Goal: Task Accomplishment & Management: Complete application form

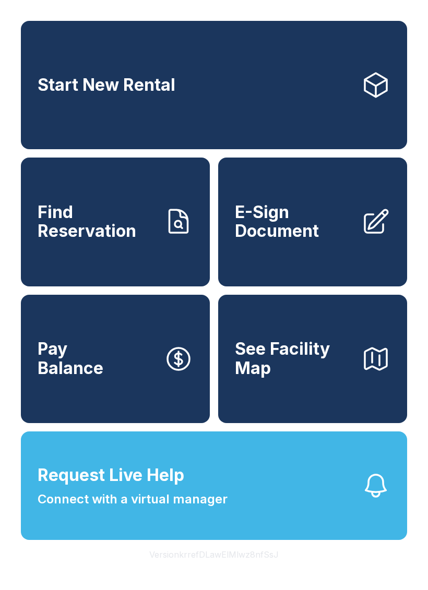
click at [101, 240] on span "Find Reservation" at bounding box center [97, 222] width 118 height 38
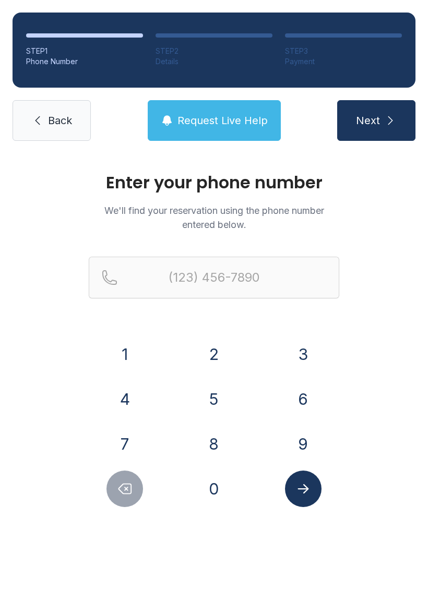
click at [316, 445] on button "9" at bounding box center [303, 444] width 37 height 37
click at [134, 351] on button "1" at bounding box center [124, 354] width 37 height 37
click at [310, 407] on button "6" at bounding box center [303, 399] width 37 height 37
click at [208, 352] on button "2" at bounding box center [214, 354] width 37 height 37
click at [208, 357] on button "2" at bounding box center [214, 354] width 37 height 37
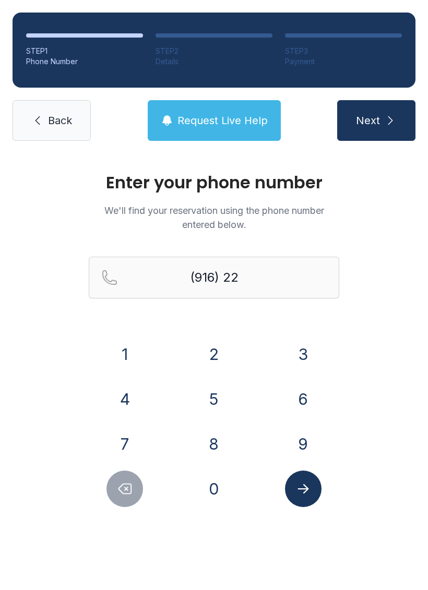
click at [218, 398] on button "5" at bounding box center [214, 399] width 37 height 37
click at [309, 403] on button "6" at bounding box center [303, 399] width 37 height 37
click at [224, 449] on button "8" at bounding box center [214, 444] width 37 height 37
click at [221, 394] on button "5" at bounding box center [214, 399] width 37 height 37
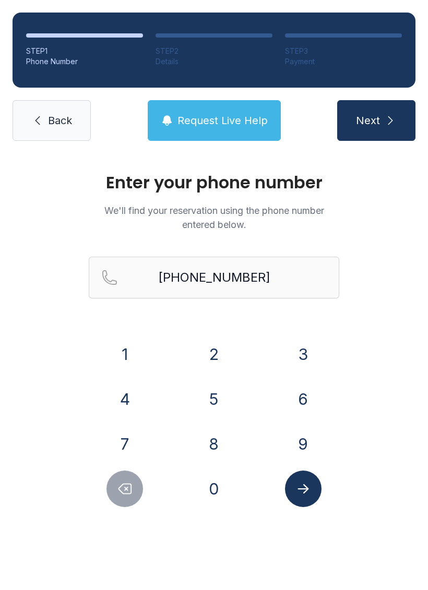
click at [316, 500] on button "Submit lookup form" at bounding box center [303, 489] width 37 height 37
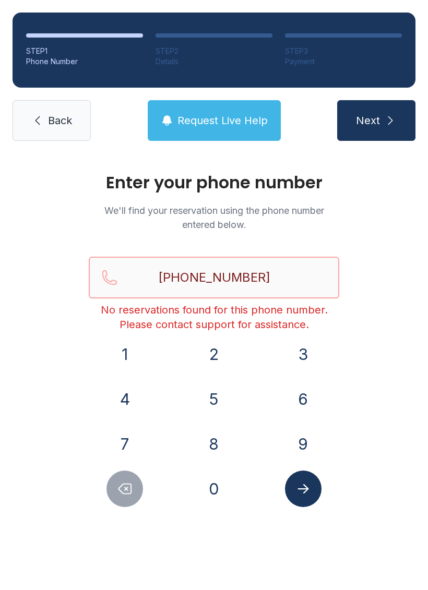
click at [296, 267] on input "[PHONE_NUMBER]" at bounding box center [214, 278] width 250 height 42
click at [259, 276] on input "[PHONE_NUMBER]" at bounding box center [214, 278] width 250 height 42
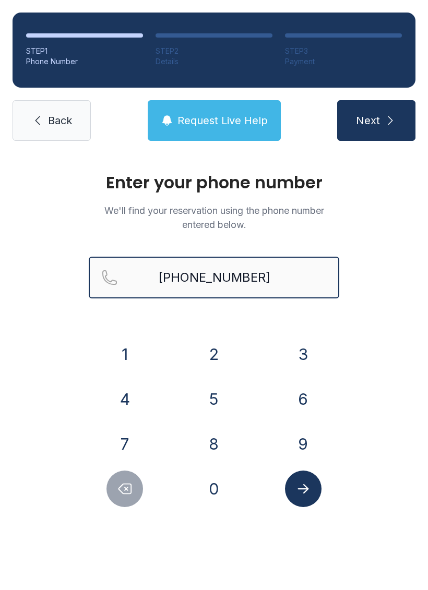
type input "[PHONE_NUMBER]"
click at [376, 121] on button "Next" at bounding box center [376, 120] width 78 height 41
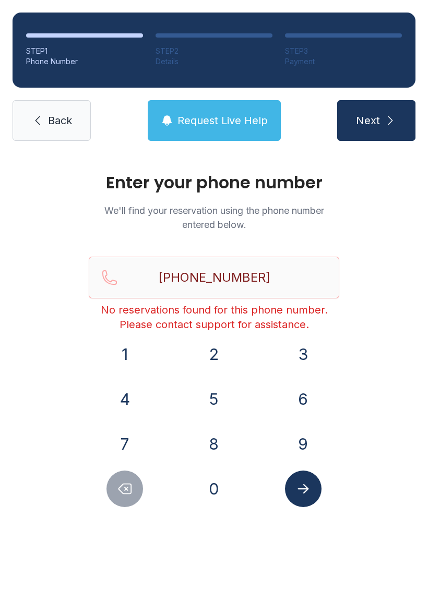
click at [52, 126] on span "Back" at bounding box center [60, 120] width 24 height 15
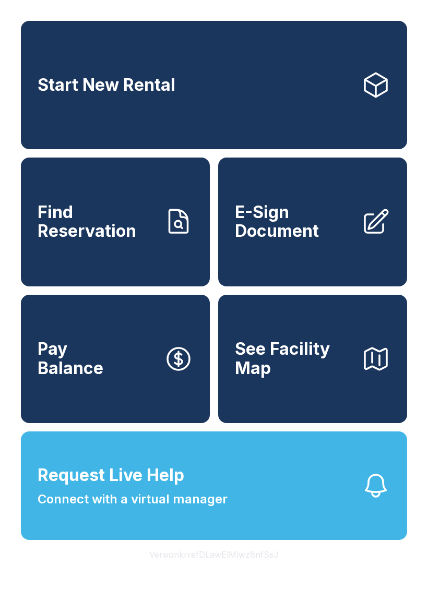
click at [105, 239] on span "Find Reservation" at bounding box center [97, 222] width 118 height 38
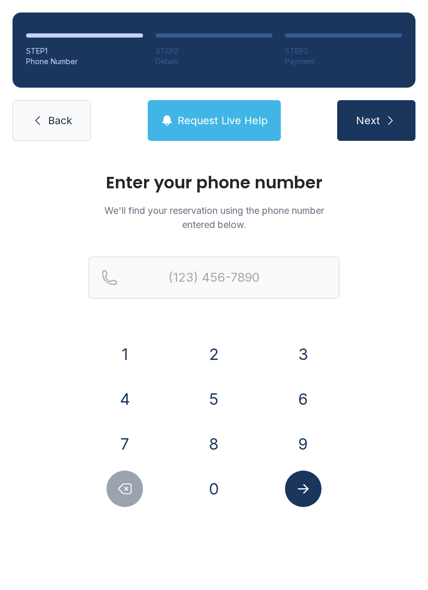
click at [305, 454] on button "9" at bounding box center [303, 444] width 37 height 37
click at [135, 343] on button "1" at bounding box center [124, 354] width 37 height 37
click at [313, 400] on button "6" at bounding box center [303, 399] width 37 height 37
click at [228, 365] on button "2" at bounding box center [214, 354] width 37 height 37
click at [227, 365] on button "2" at bounding box center [214, 354] width 37 height 37
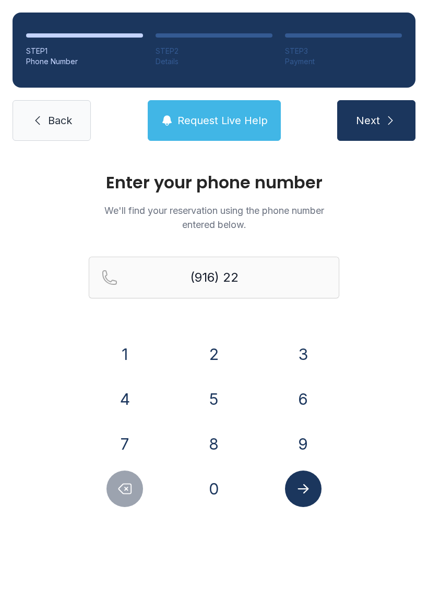
click at [220, 394] on button "5" at bounding box center [214, 399] width 37 height 37
click at [306, 402] on button "6" at bounding box center [303, 399] width 37 height 37
click at [223, 440] on button "8" at bounding box center [214, 444] width 37 height 37
click at [223, 439] on button "8" at bounding box center [214, 444] width 37 height 37
click at [217, 391] on button "5" at bounding box center [214, 399] width 37 height 37
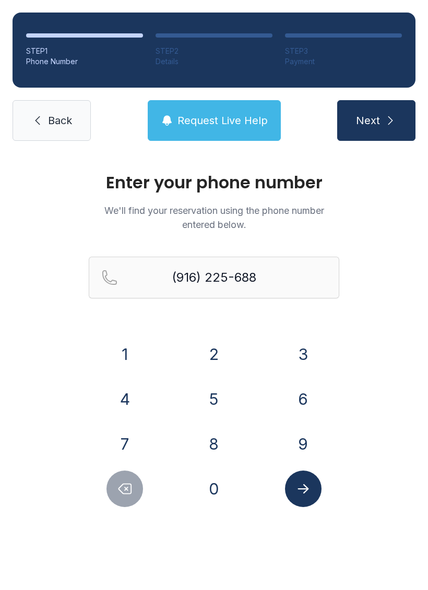
type input "[PHONE_NUMBER]"
click at [309, 487] on icon "Submit lookup form" at bounding box center [303, 489] width 16 height 16
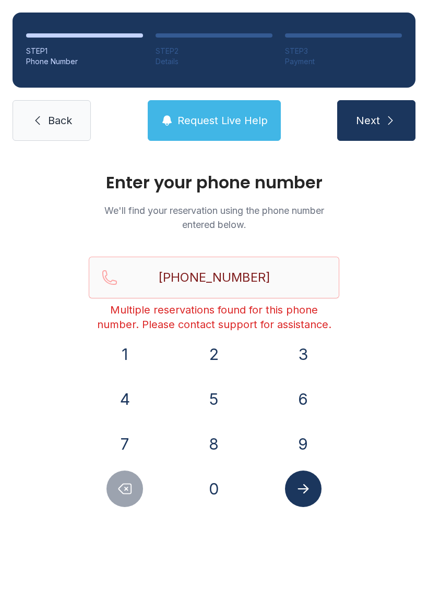
click at [65, 118] on span "Back" at bounding box center [60, 120] width 24 height 15
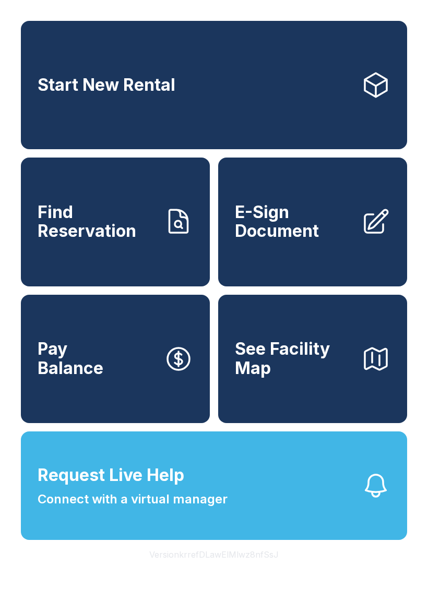
click at [130, 229] on span "Find Reservation" at bounding box center [97, 222] width 118 height 38
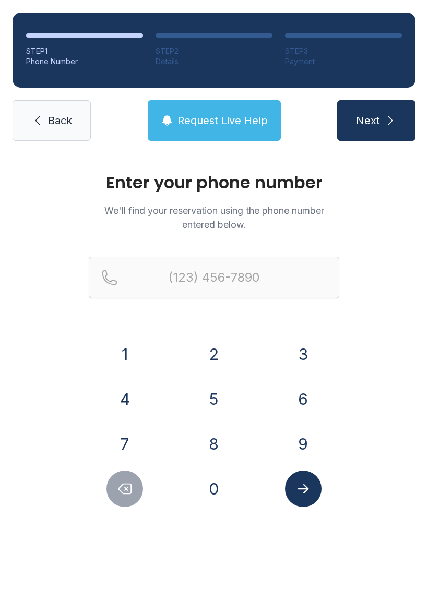
click at [300, 440] on button "9" at bounding box center [303, 444] width 37 height 37
click at [142, 352] on button "1" at bounding box center [124, 354] width 37 height 37
click at [296, 403] on button "6" at bounding box center [303, 399] width 37 height 37
click at [218, 354] on button "2" at bounding box center [214, 354] width 37 height 37
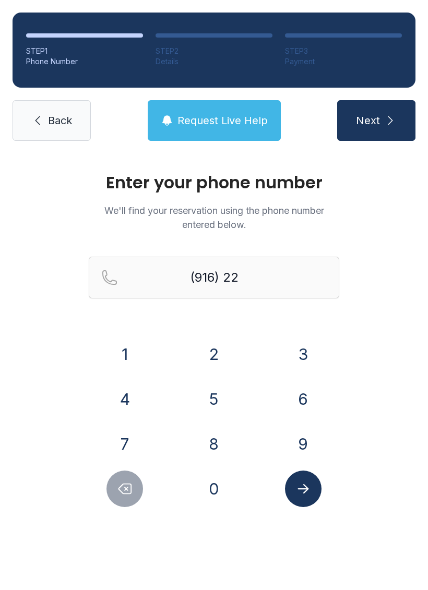
click at [222, 403] on button "5" at bounding box center [214, 399] width 37 height 37
click at [303, 403] on button "6" at bounding box center [303, 399] width 37 height 37
click at [217, 448] on button "8" at bounding box center [214, 444] width 37 height 37
click at [221, 396] on button "5" at bounding box center [214, 399] width 37 height 37
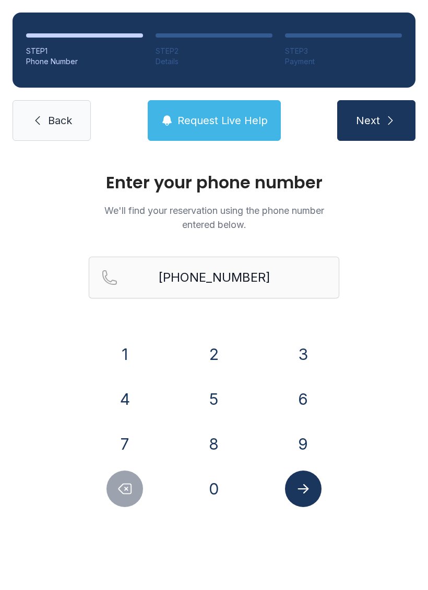
click at [315, 495] on button "Submit lookup form" at bounding box center [303, 489] width 37 height 37
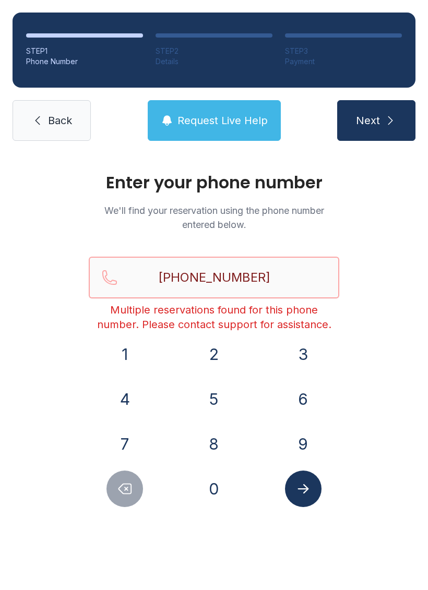
click at [295, 280] on input "[PHONE_NUMBER]" at bounding box center [214, 278] width 250 height 42
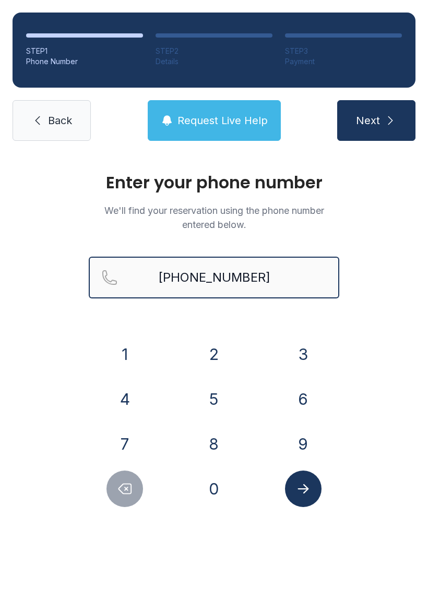
type input "[PHONE_NUMBER]"
click at [376, 121] on button "Next" at bounding box center [376, 120] width 78 height 41
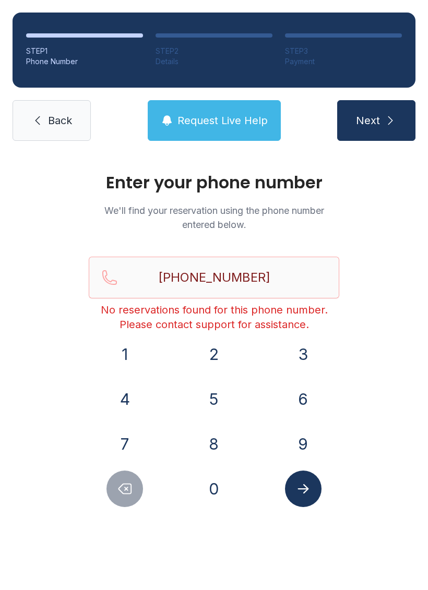
click at [54, 111] on link "Back" at bounding box center [52, 120] width 78 height 41
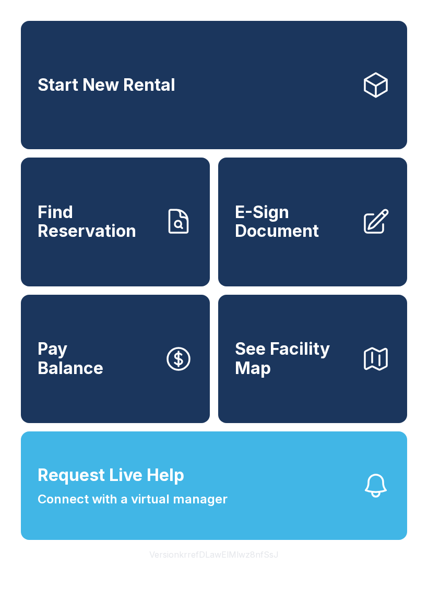
click at [310, 224] on span "E-Sign Document" at bounding box center [294, 222] width 118 height 38
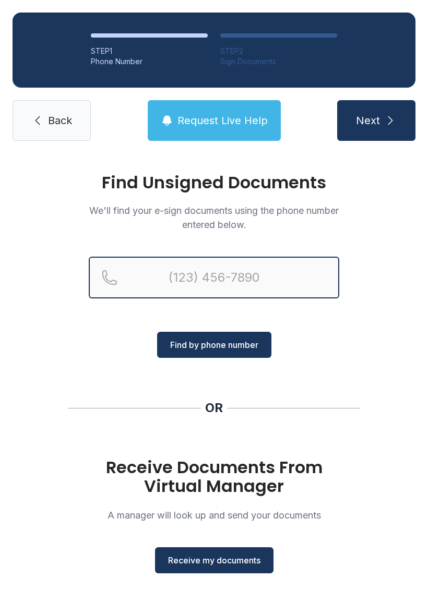
click at [245, 272] on input "Reservation phone number" at bounding box center [214, 278] width 250 height 42
type input "[PHONE_NUMBER]"
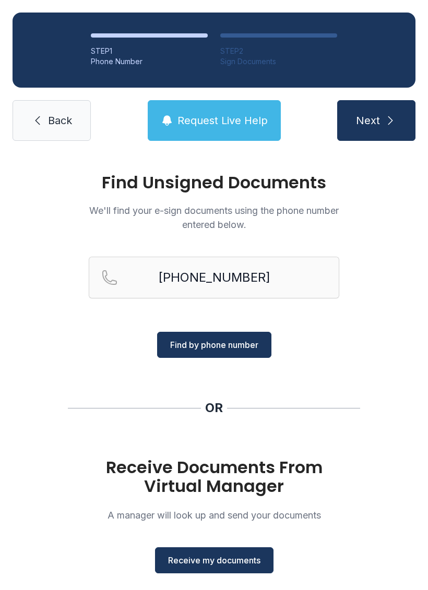
click at [243, 344] on span "Find by phone number" at bounding box center [214, 345] width 88 height 13
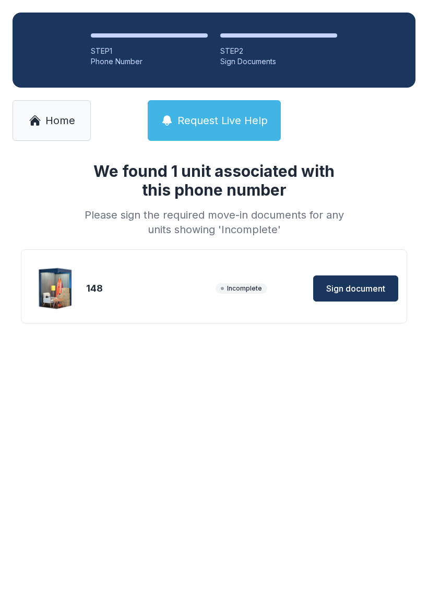
click at [352, 279] on button "Sign document" at bounding box center [355, 289] width 85 height 26
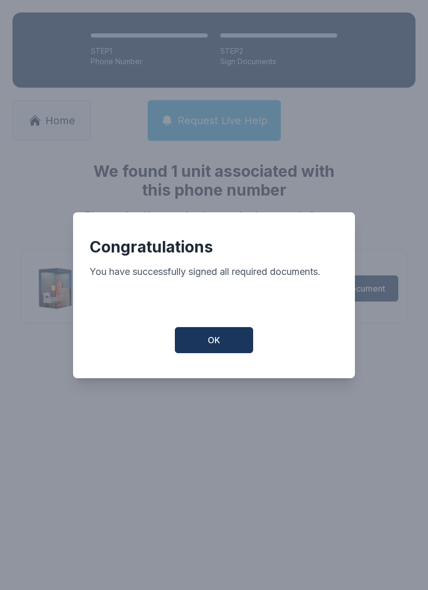
click at [223, 342] on button "OK" at bounding box center [214, 340] width 78 height 26
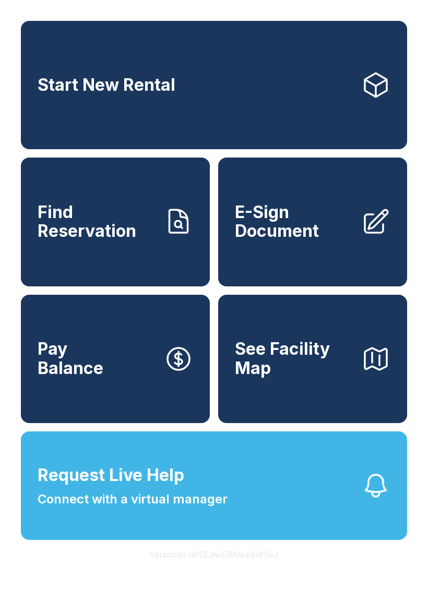
click at [328, 241] on span "E-Sign Document" at bounding box center [294, 222] width 118 height 38
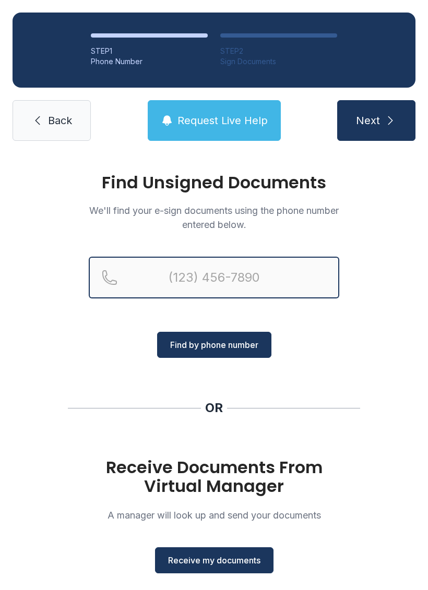
click at [250, 278] on input "Reservation phone number" at bounding box center [214, 278] width 250 height 42
type input "("
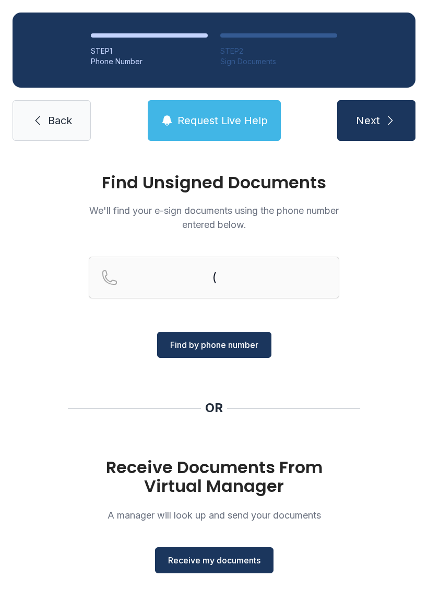
click at [392, 338] on div "Find Unsigned Documents We'll find your e-sign documents using the phone number…" at bounding box center [214, 384] width 428 height 462
click at [246, 561] on span "Receive my documents" at bounding box center [214, 560] width 92 height 13
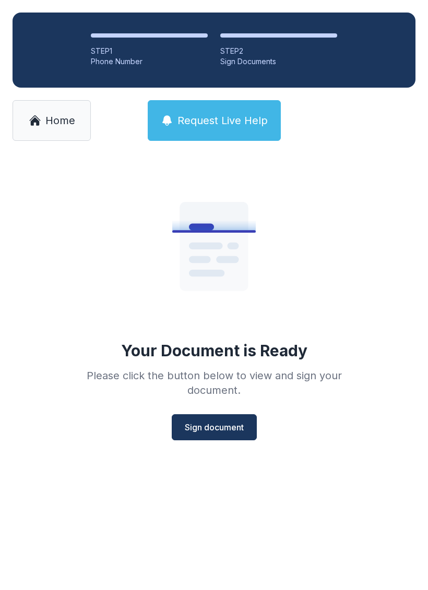
click at [231, 425] on span "Sign document" at bounding box center [214, 427] width 59 height 13
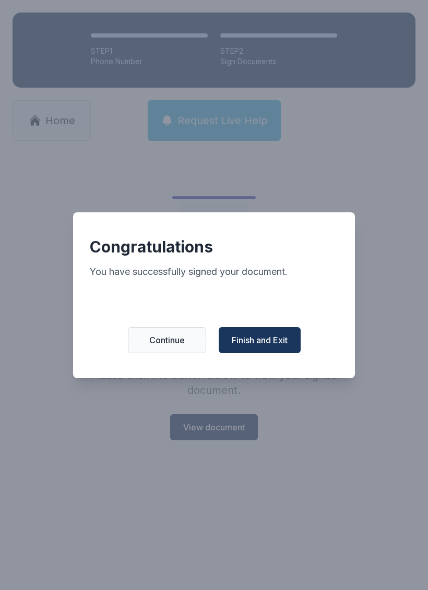
click at [263, 340] on button "Finish and Exit" at bounding box center [260, 340] width 82 height 26
